Goal: Transaction & Acquisition: Book appointment/travel/reservation

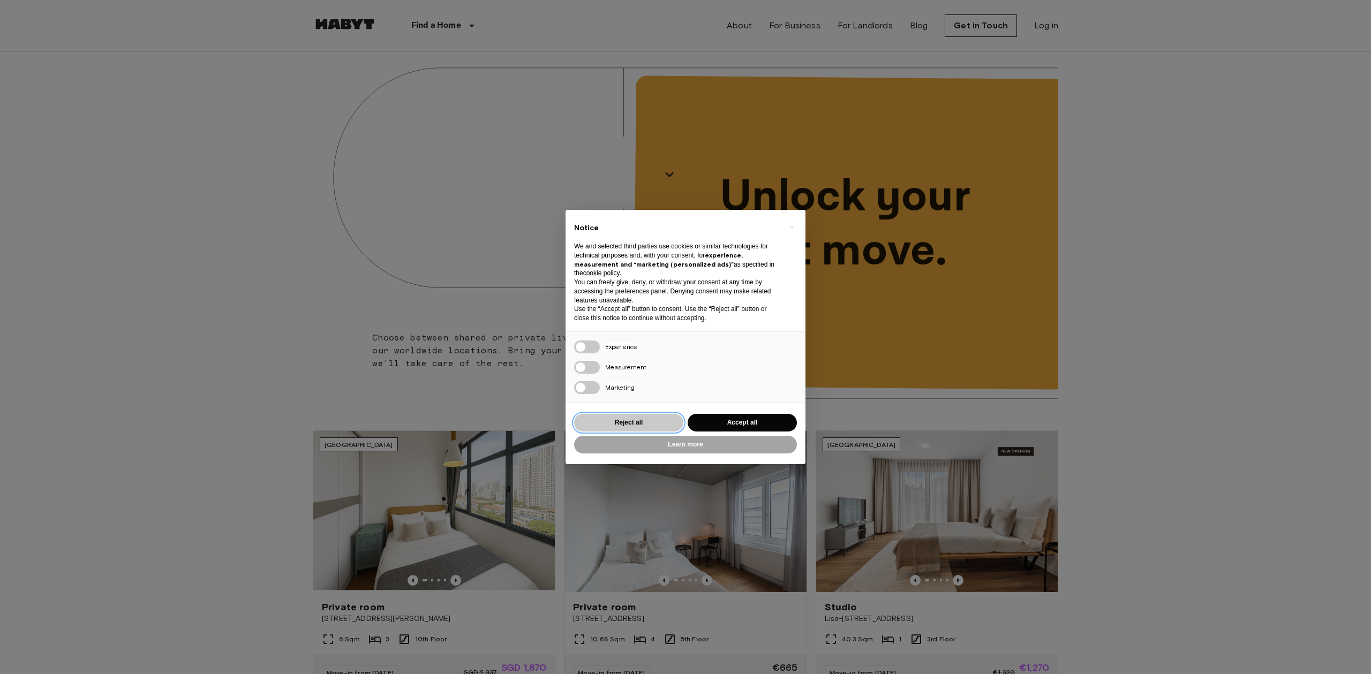
click at [617, 427] on button "Reject all" at bounding box center [628, 423] width 109 height 18
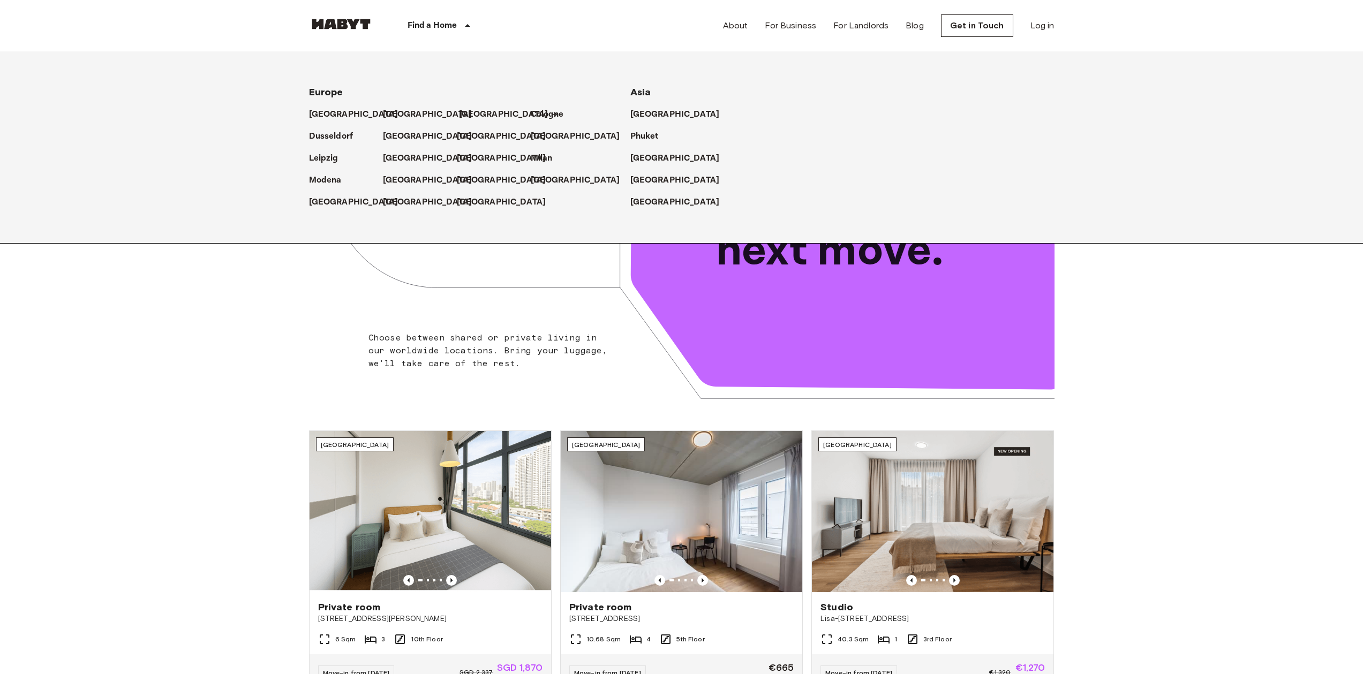
click at [480, 111] on p "[GEOGRAPHIC_DATA]" at bounding box center [503, 114] width 89 height 13
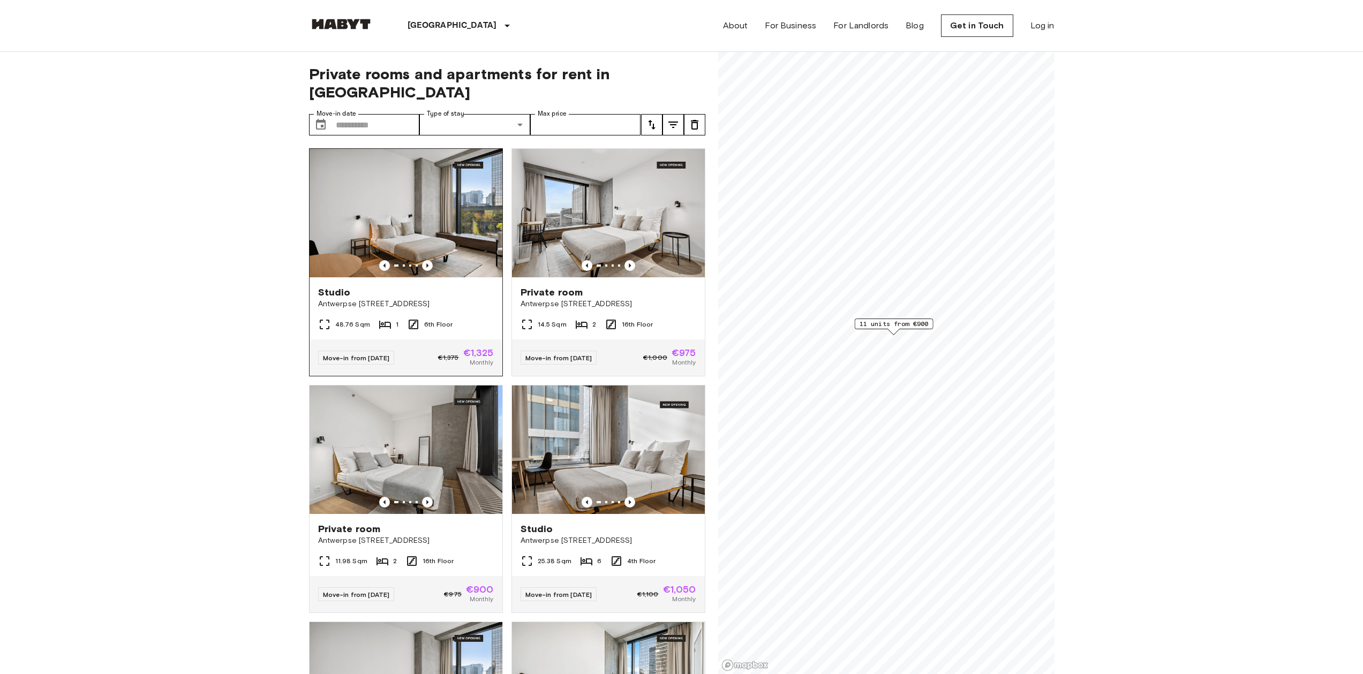
click at [483, 179] on img at bounding box center [405, 213] width 193 height 128
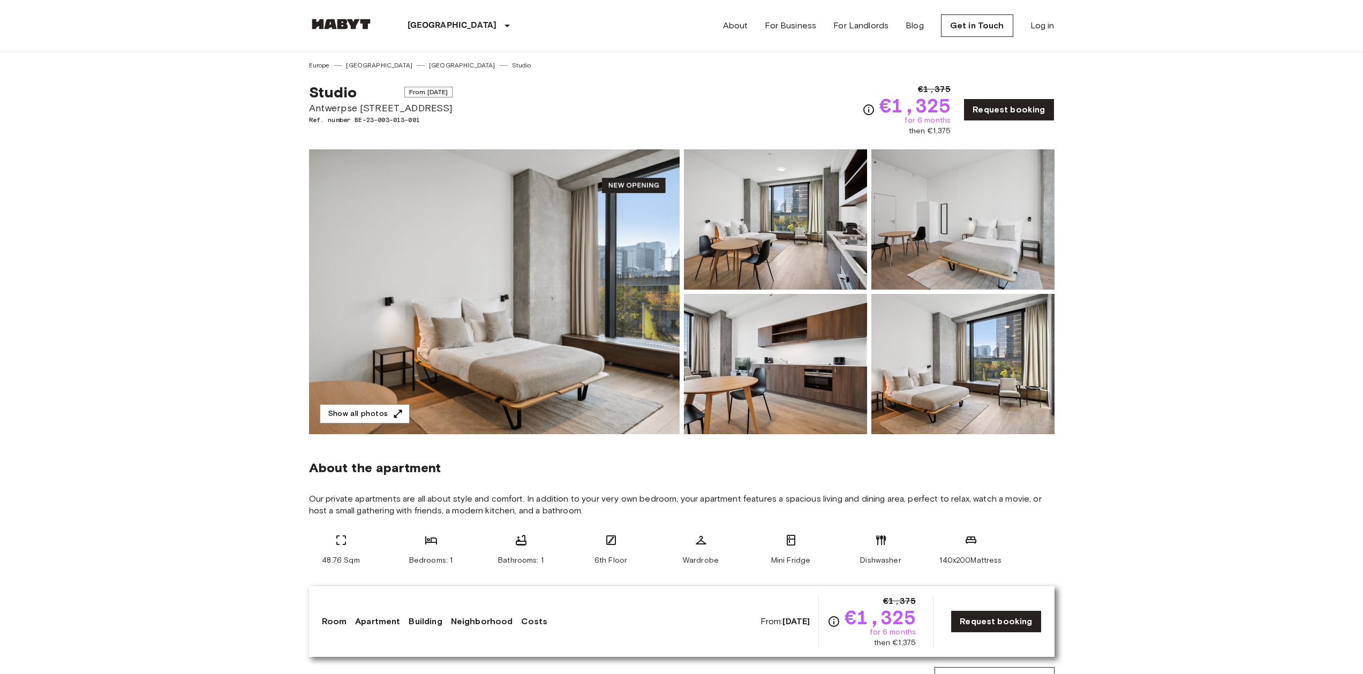
click at [1035, 334] on img at bounding box center [962, 364] width 183 height 140
